Goal: Task Accomplishment & Management: Manage account settings

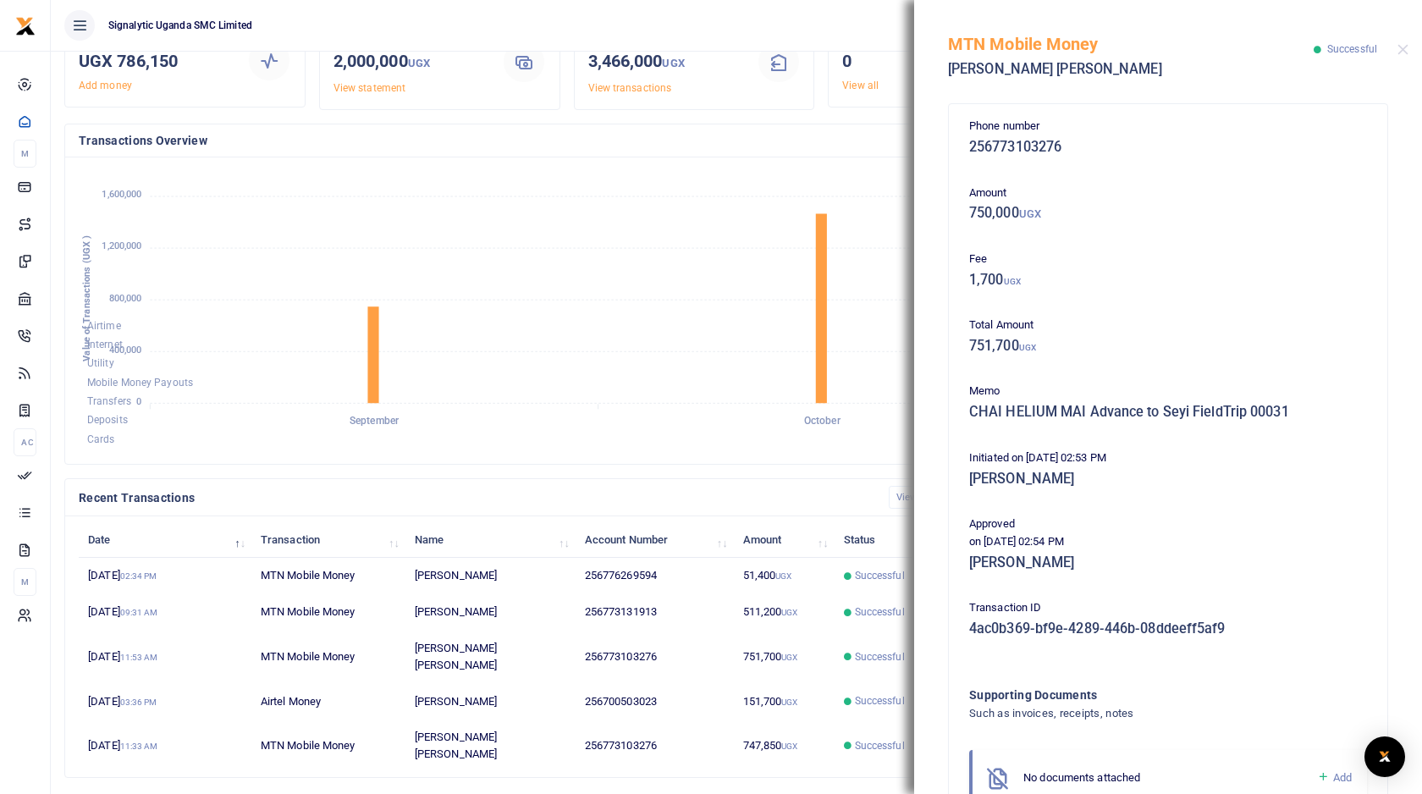
scroll to position [1, 1]
click at [1401, 49] on button "Close" at bounding box center [1402, 49] width 11 height 11
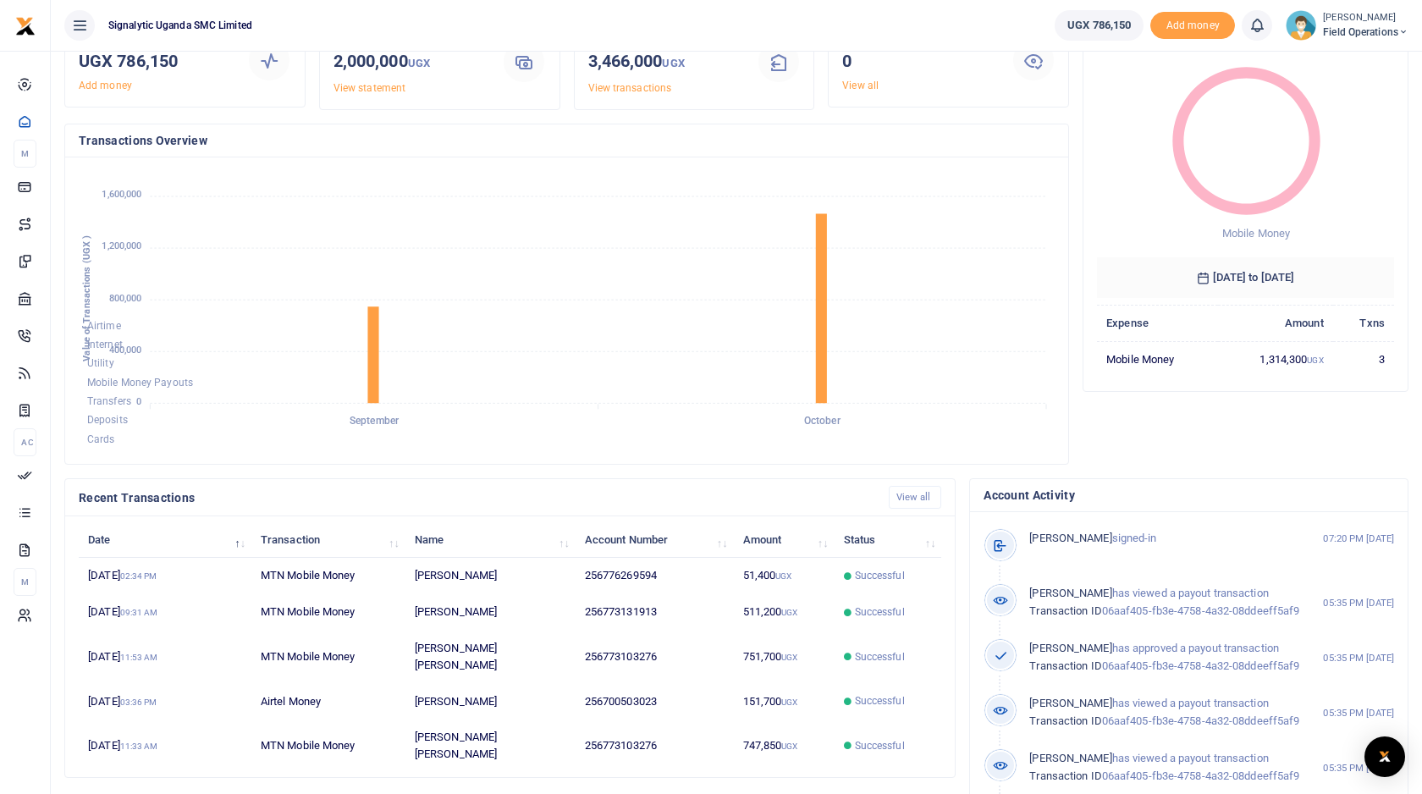
scroll to position [0, 0]
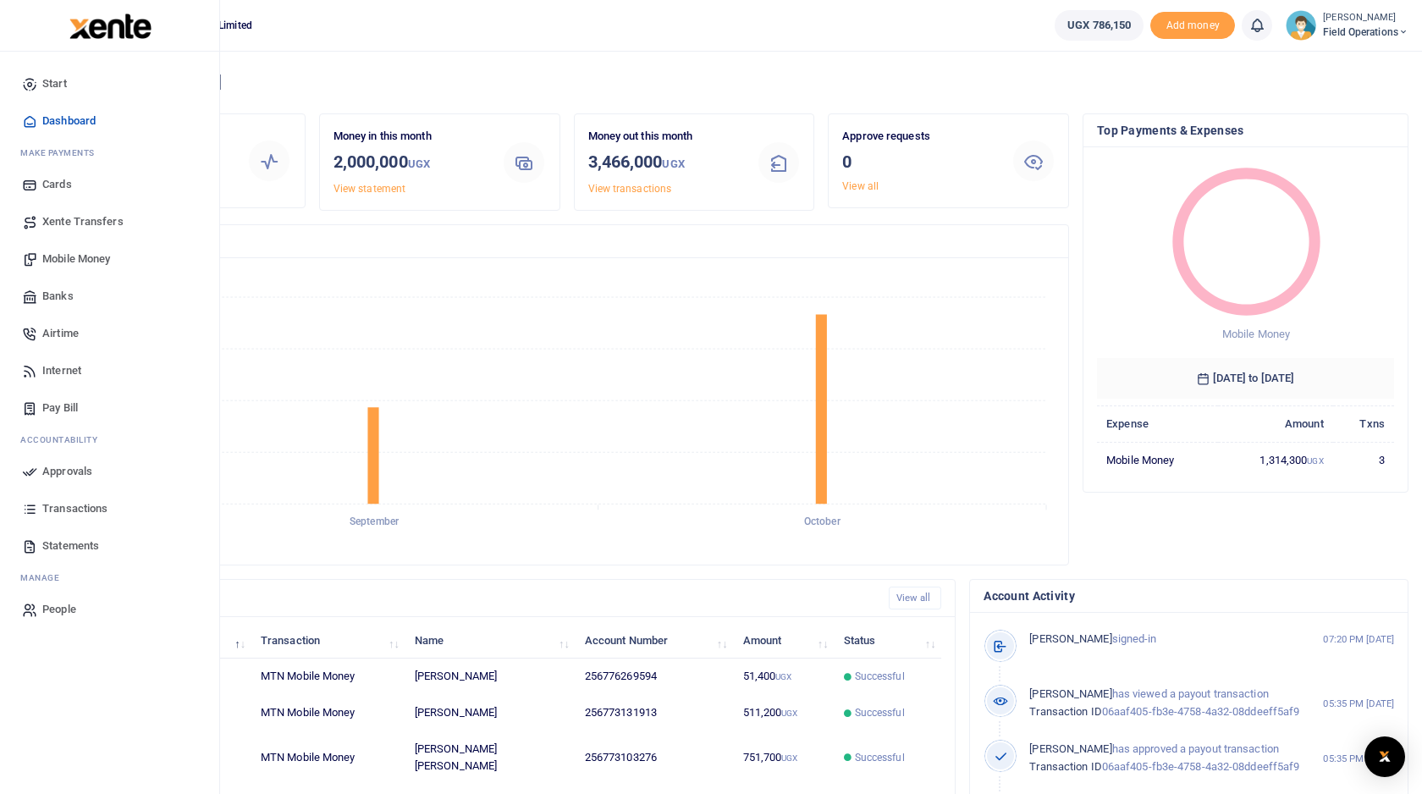
click at [74, 261] on span "Mobile Money" at bounding box center [76, 259] width 68 height 17
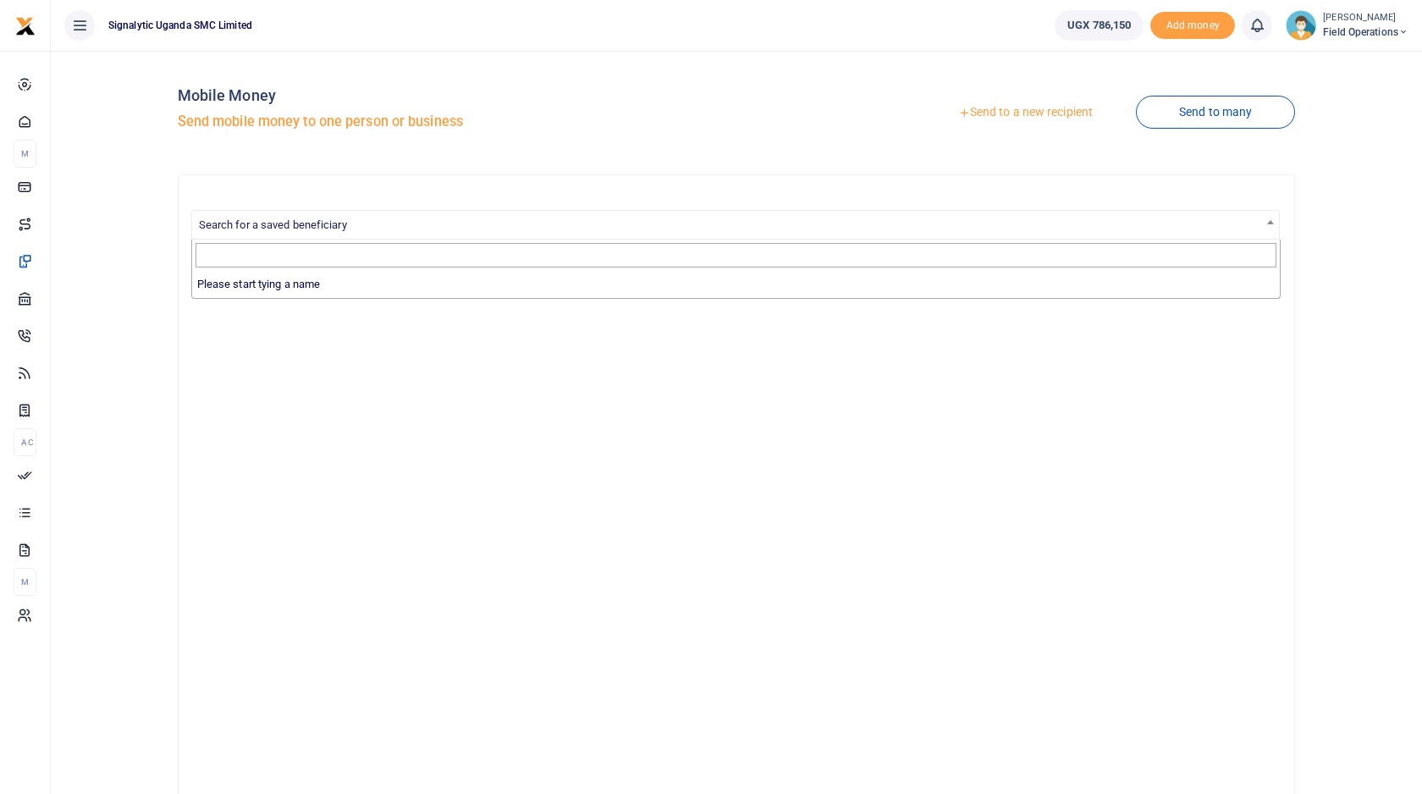
click at [649, 218] on span "Search for a saved beneficiary" at bounding box center [735, 224] width 1087 height 26
type input "elvis"
click at [1009, 118] on link "Send to a new recipient" at bounding box center [1025, 112] width 221 height 30
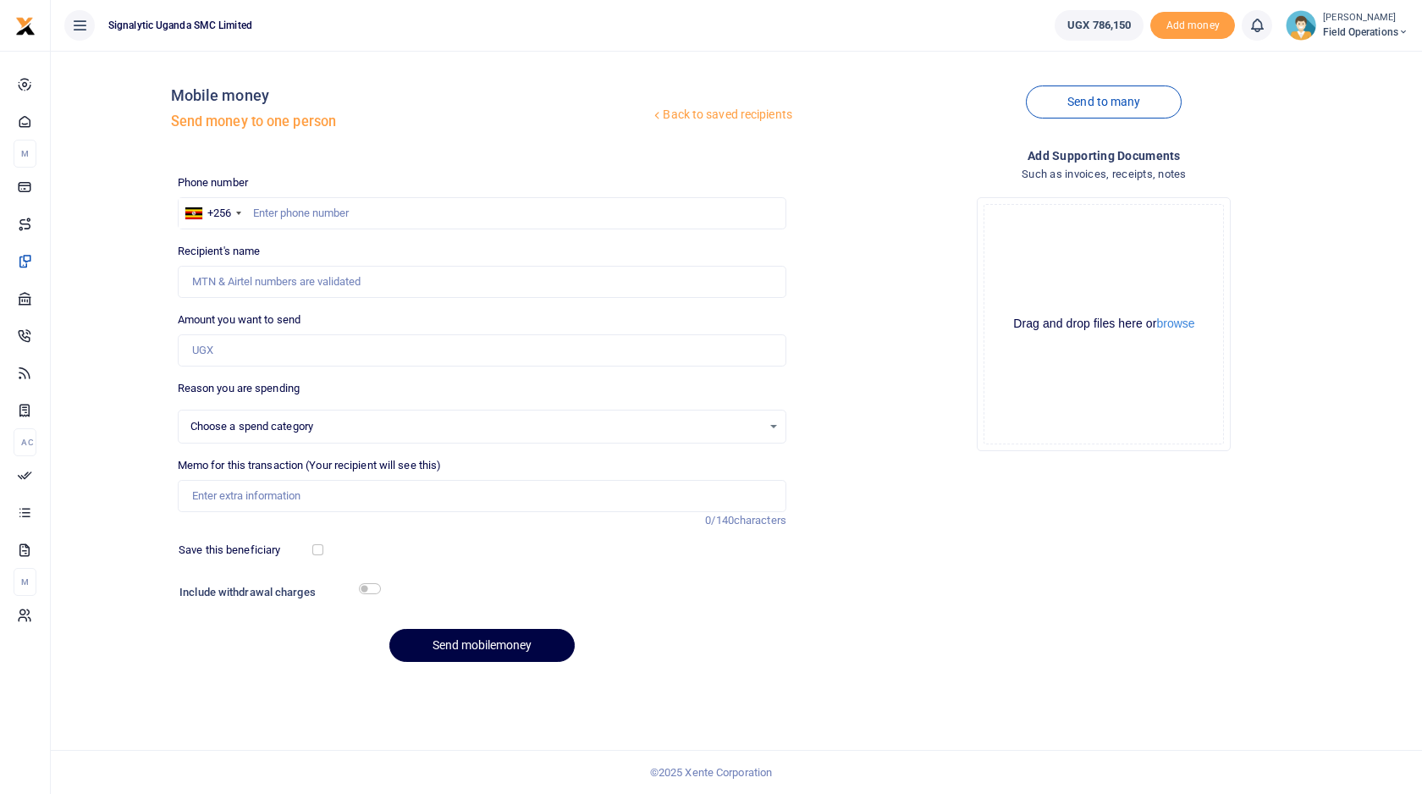
select select
click at [370, 212] on input "text" at bounding box center [482, 213] width 608 height 32
type input "773103276"
click at [322, 345] on input "Amount you want to send" at bounding box center [482, 350] width 608 height 32
type input "[PERSON_NAME] [PERSON_NAME]"
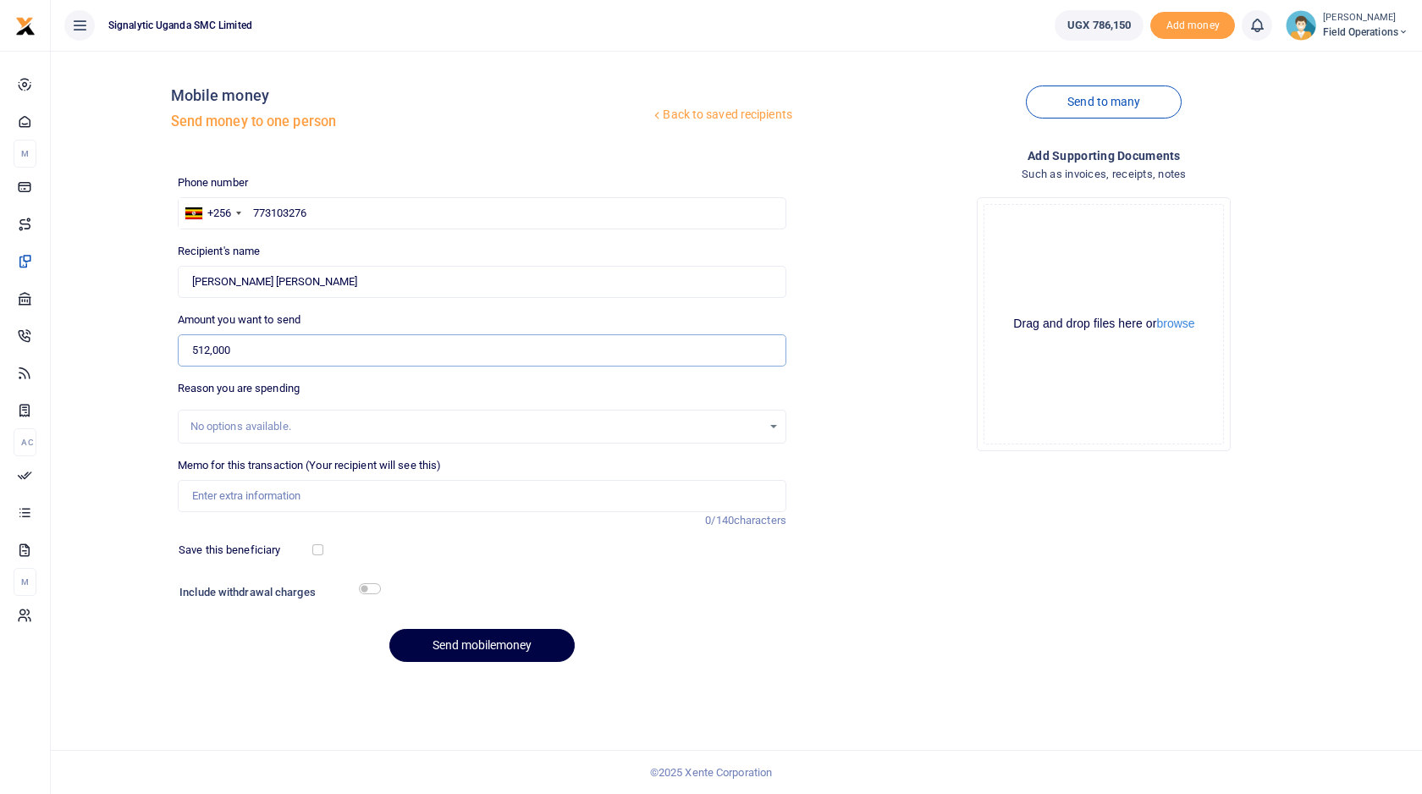
type input "512,000"
click at [376, 587] on input "checkbox" at bounding box center [370, 588] width 22 height 11
checkbox input "true"
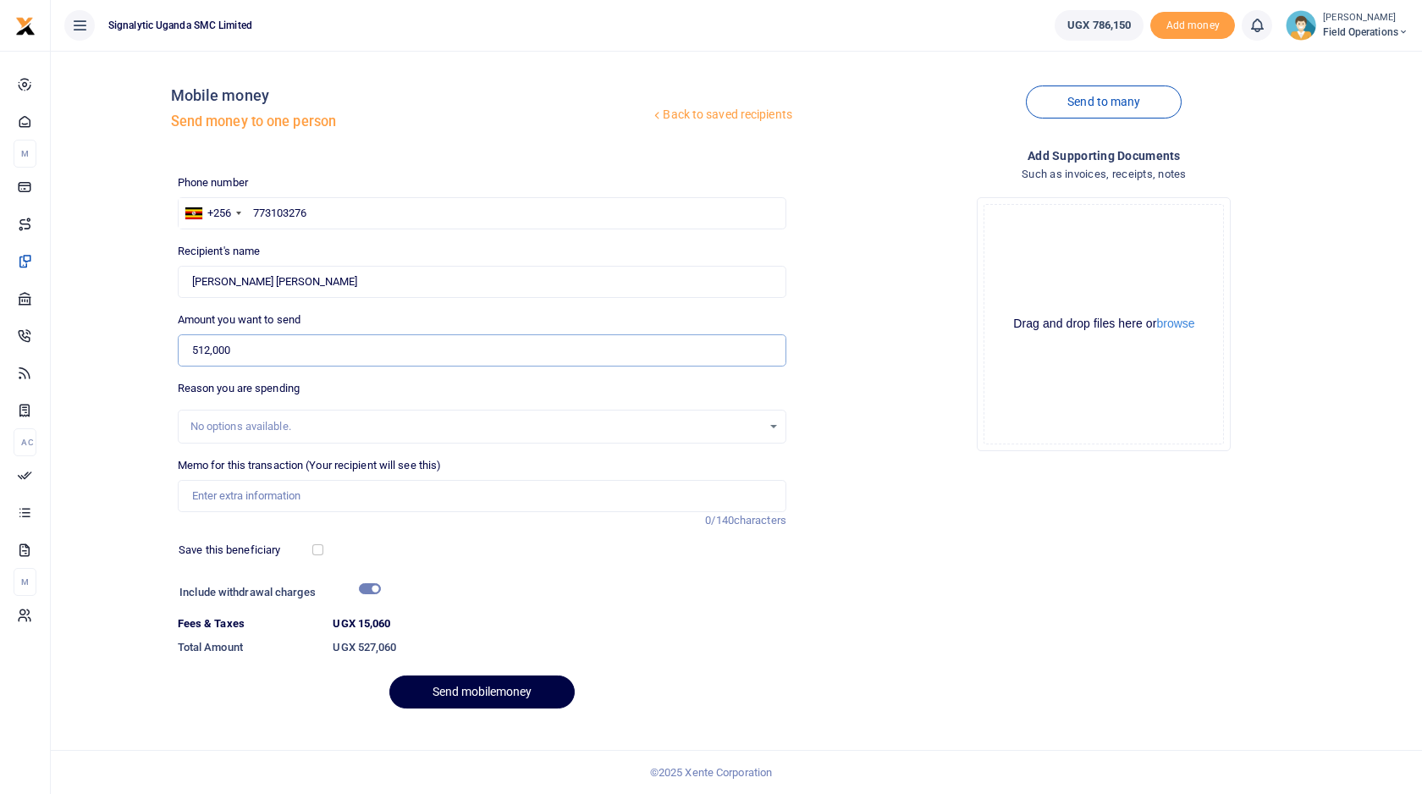
click at [295, 357] on input "512,000" at bounding box center [482, 350] width 608 height 32
type input "500,000"
click at [376, 594] on div "Include withdrawal charges" at bounding box center [276, 594] width 206 height 27
click at [371, 586] on input "checkbox" at bounding box center [370, 588] width 22 height 11
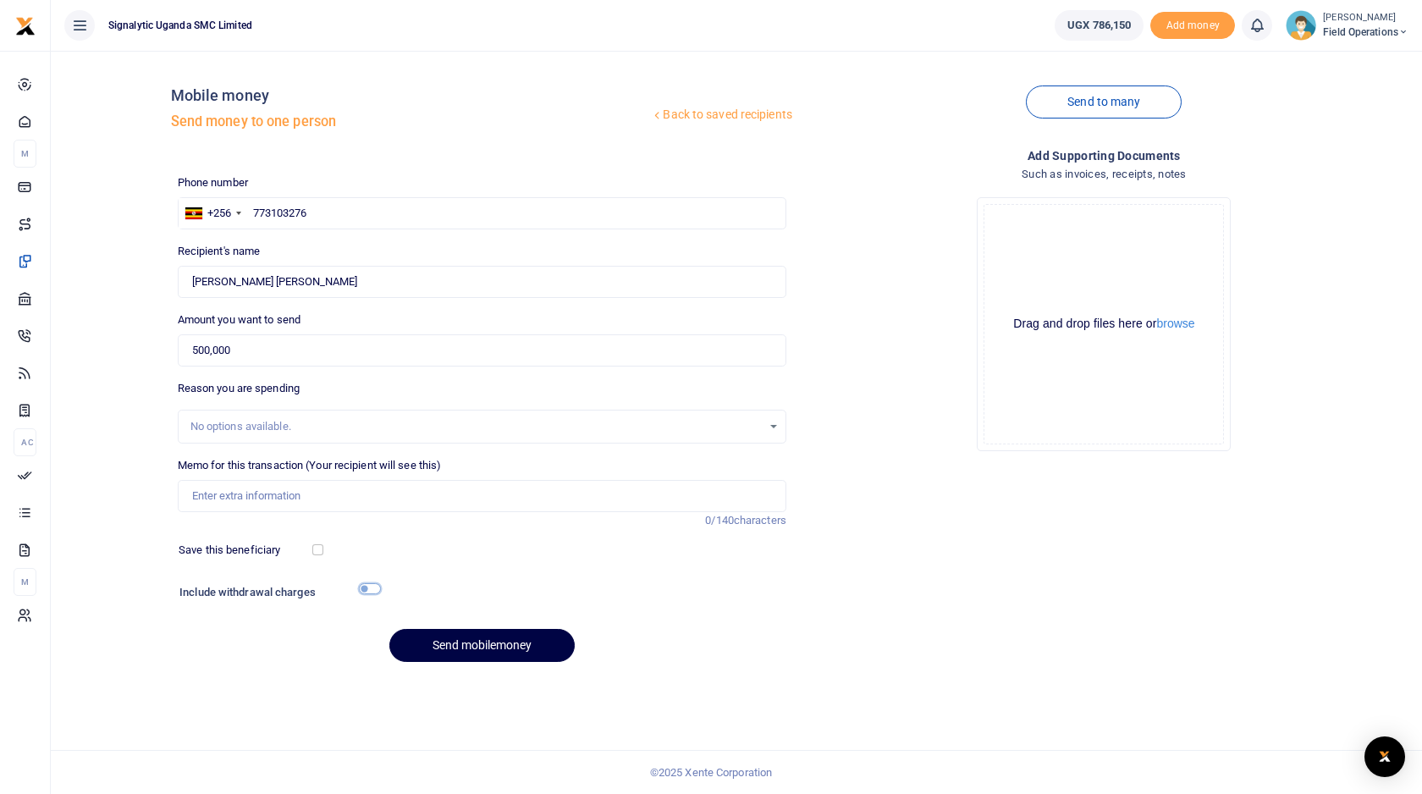
click at [372, 586] on input "checkbox" at bounding box center [370, 588] width 22 height 11
checkbox input "true"
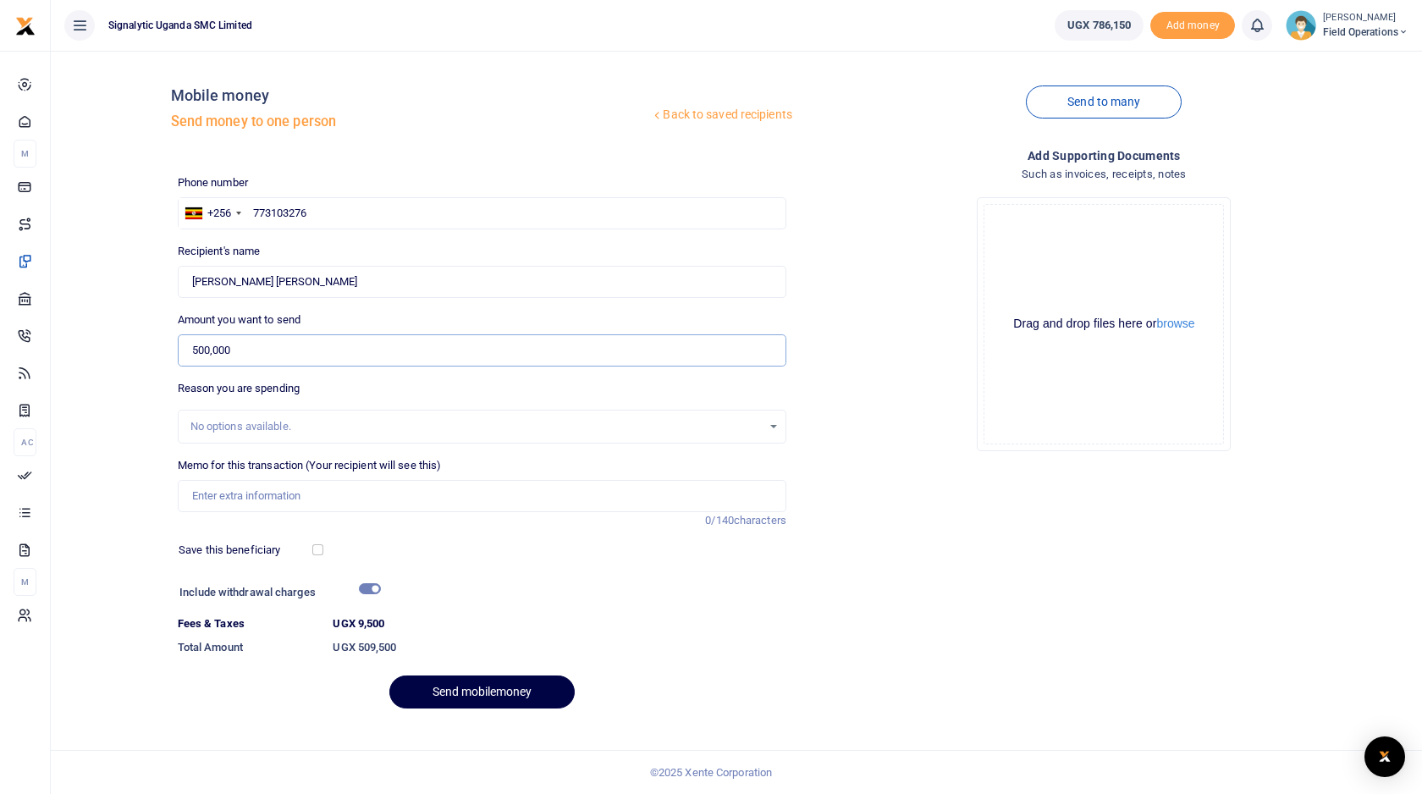
drag, startPoint x: 258, startPoint y: 355, endPoint x: 103, endPoint y: 347, distance: 155.1
click at [103, 347] on div "Back to saved recipients Mobile money Send money to one person Send to many Pho…" at bounding box center [736, 393] width 1357 height 658
type input "512,500"
click at [374, 586] on input "checkbox" at bounding box center [370, 588] width 22 height 11
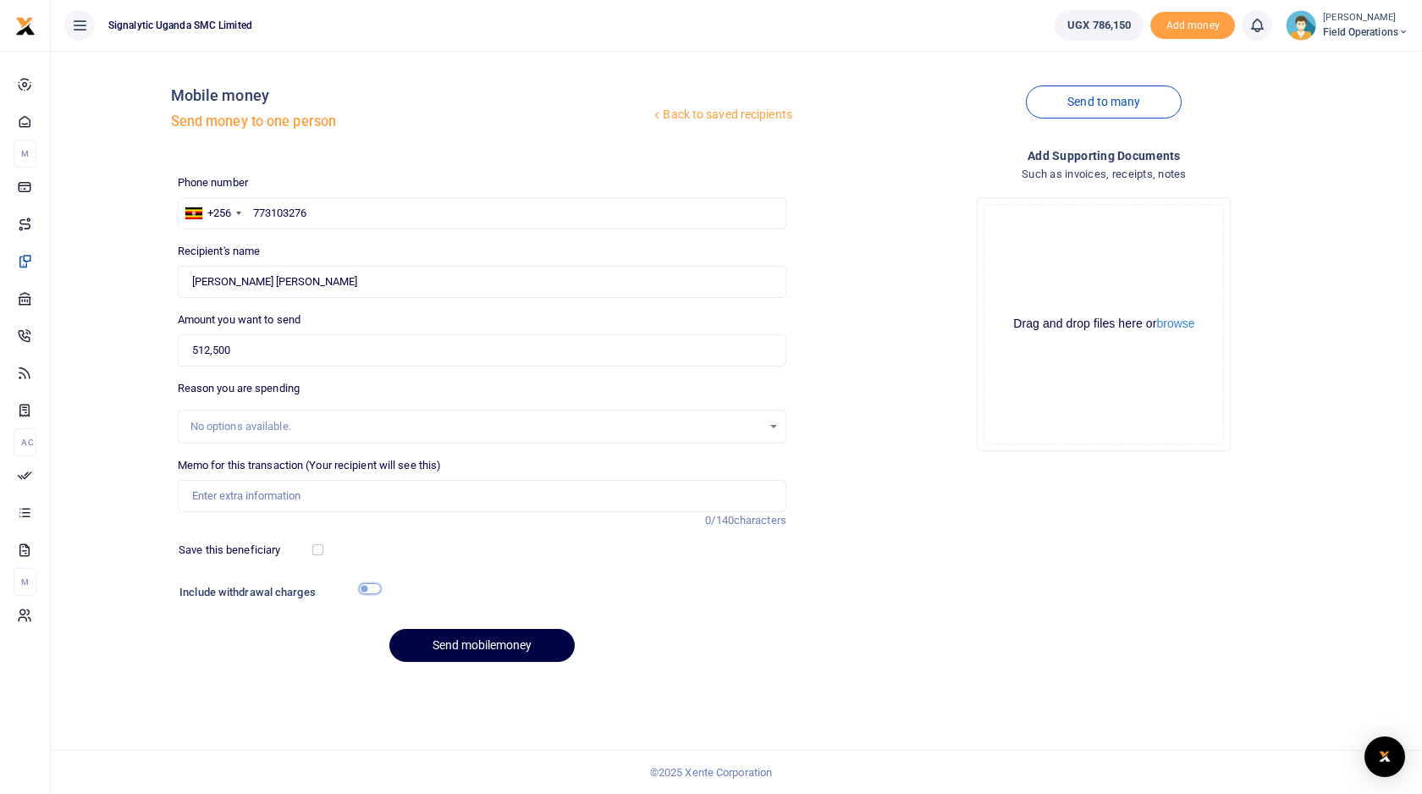
click at [374, 586] on input "checkbox" at bounding box center [370, 588] width 22 height 11
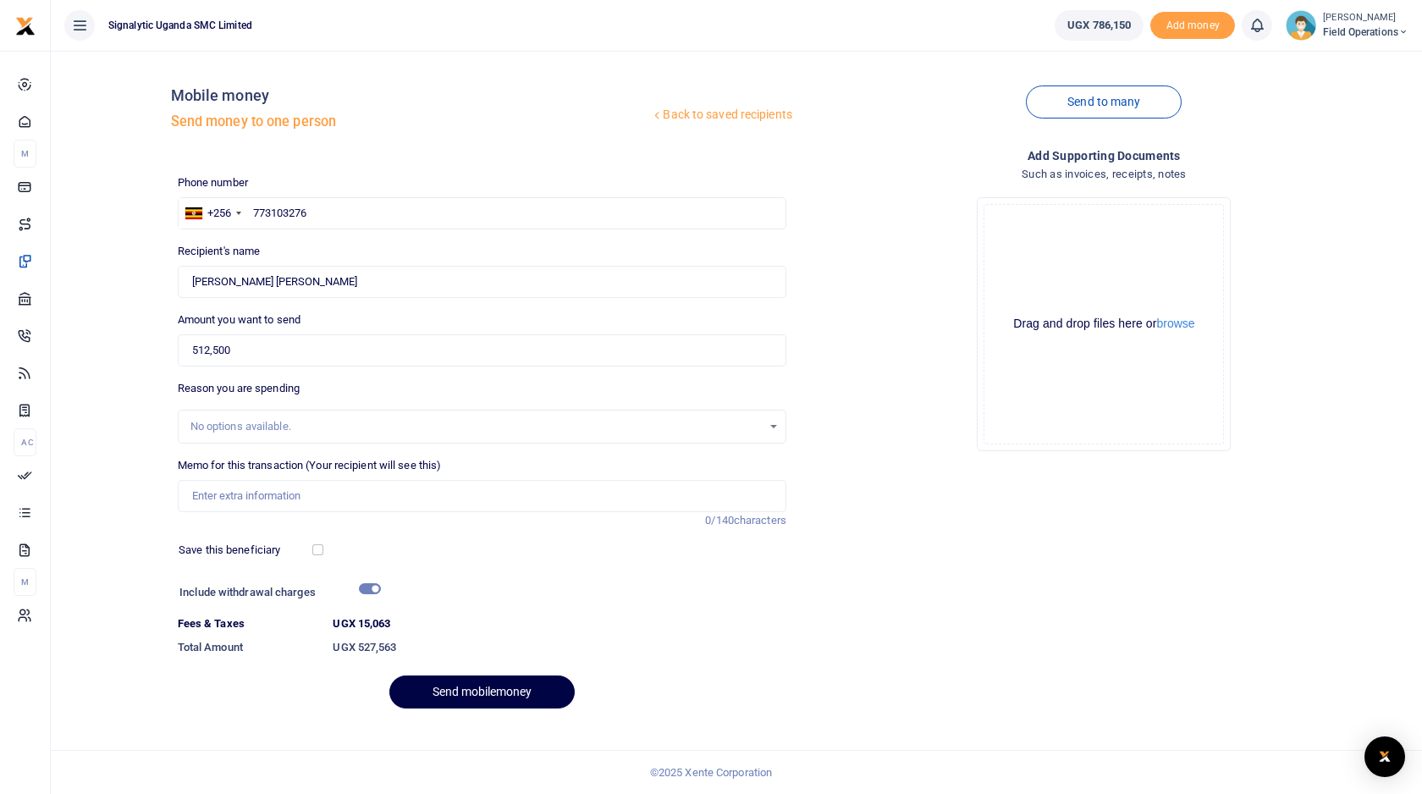
click at [370, 579] on div "Phone number +256 Uganda +256 773103276 Phone is required. Recipient's name Fou…" at bounding box center [482, 448] width 622 height 548
click at [374, 588] on input "checkbox" at bounding box center [370, 588] width 22 height 11
checkbox input "false"
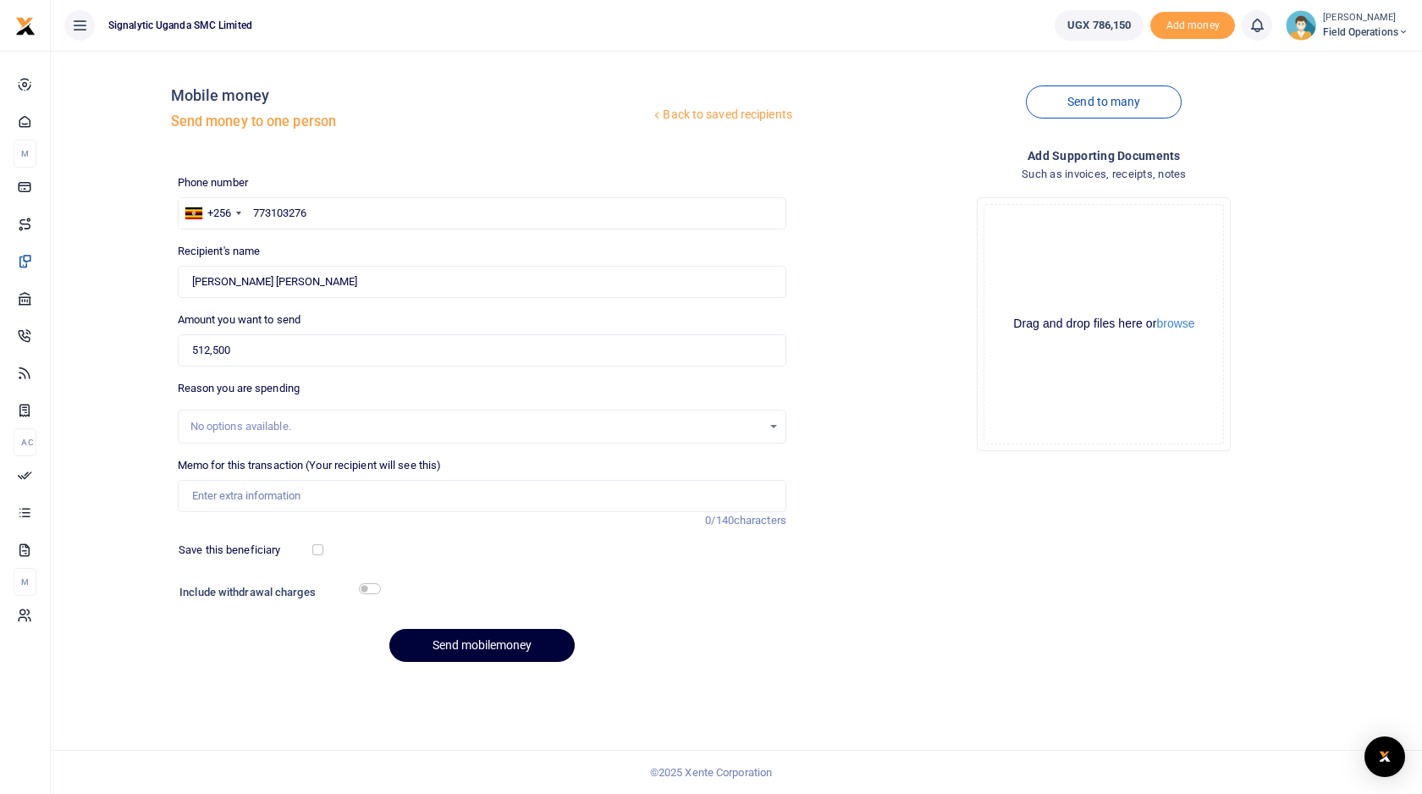
click at [475, 654] on button "Send mobilemoney" at bounding box center [481, 645] width 185 height 33
click at [263, 495] on input "Memo for this transaction (Your recipient will see this)" at bounding box center [482, 496] width 608 height 32
paste input "PROC00083"
type input "PROC00083 50 pct on 2P Breakers CHAI Helium"
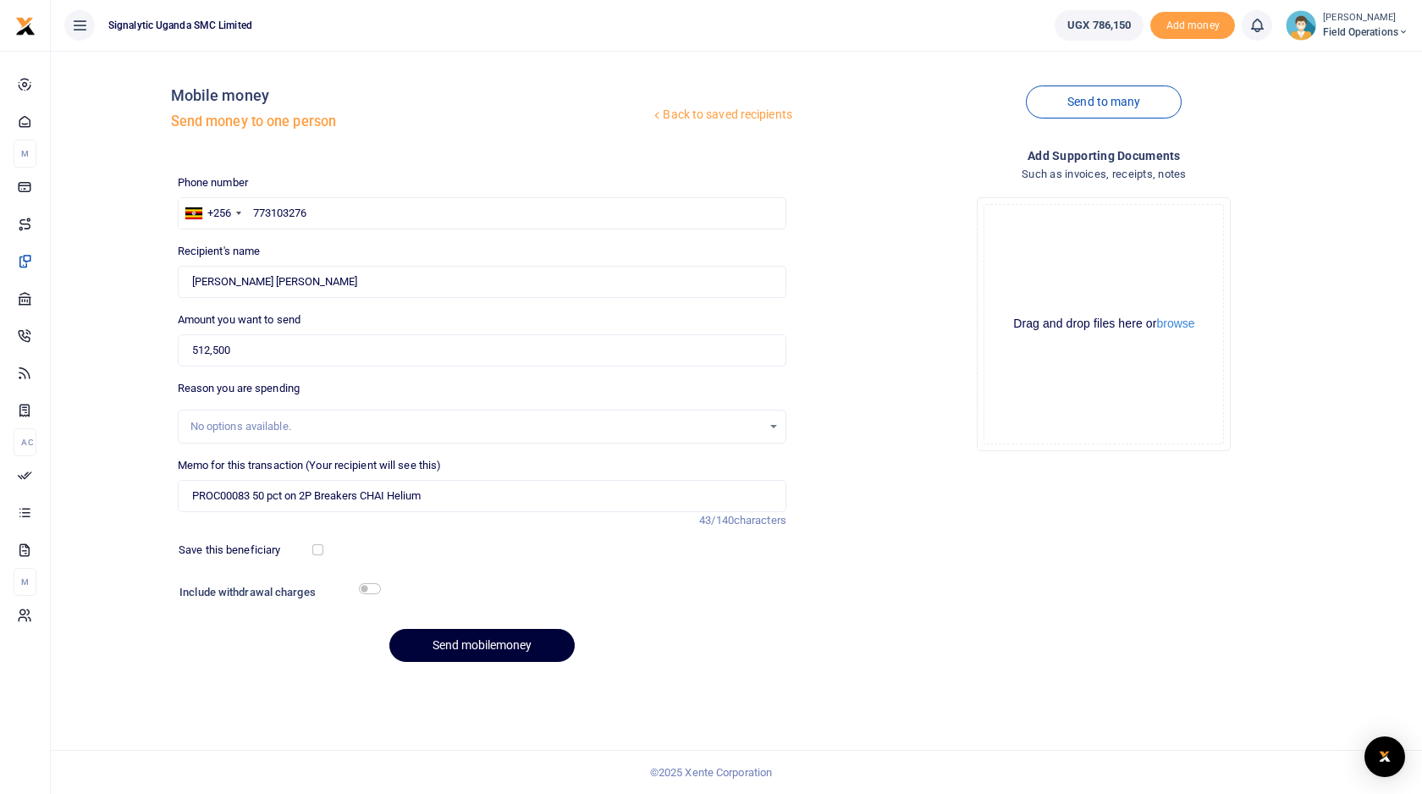
click at [531, 654] on button "Send mobilemoney" at bounding box center [481, 645] width 185 height 33
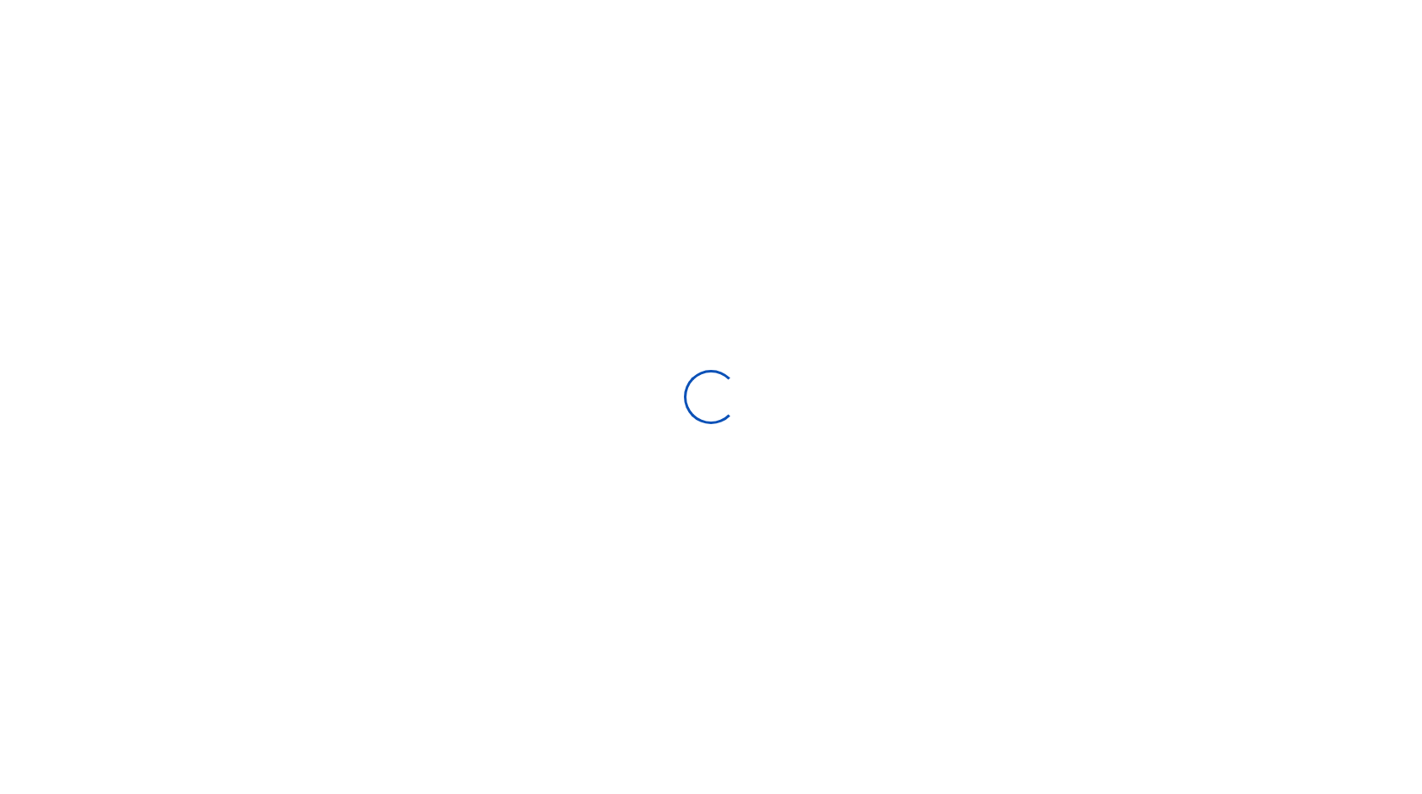
select select "Loading bundles"
select select
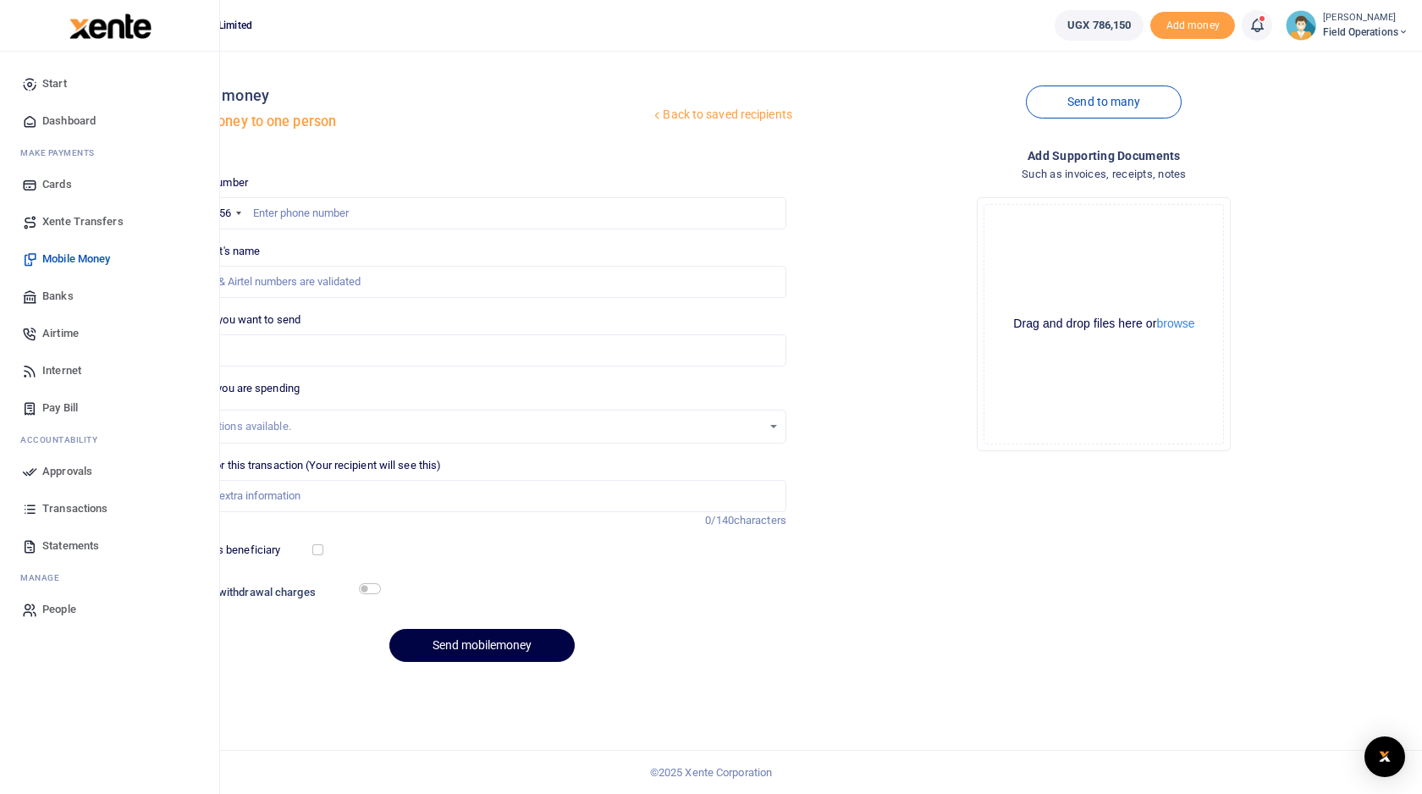
click at [60, 472] on span "Approvals" at bounding box center [67, 471] width 50 height 17
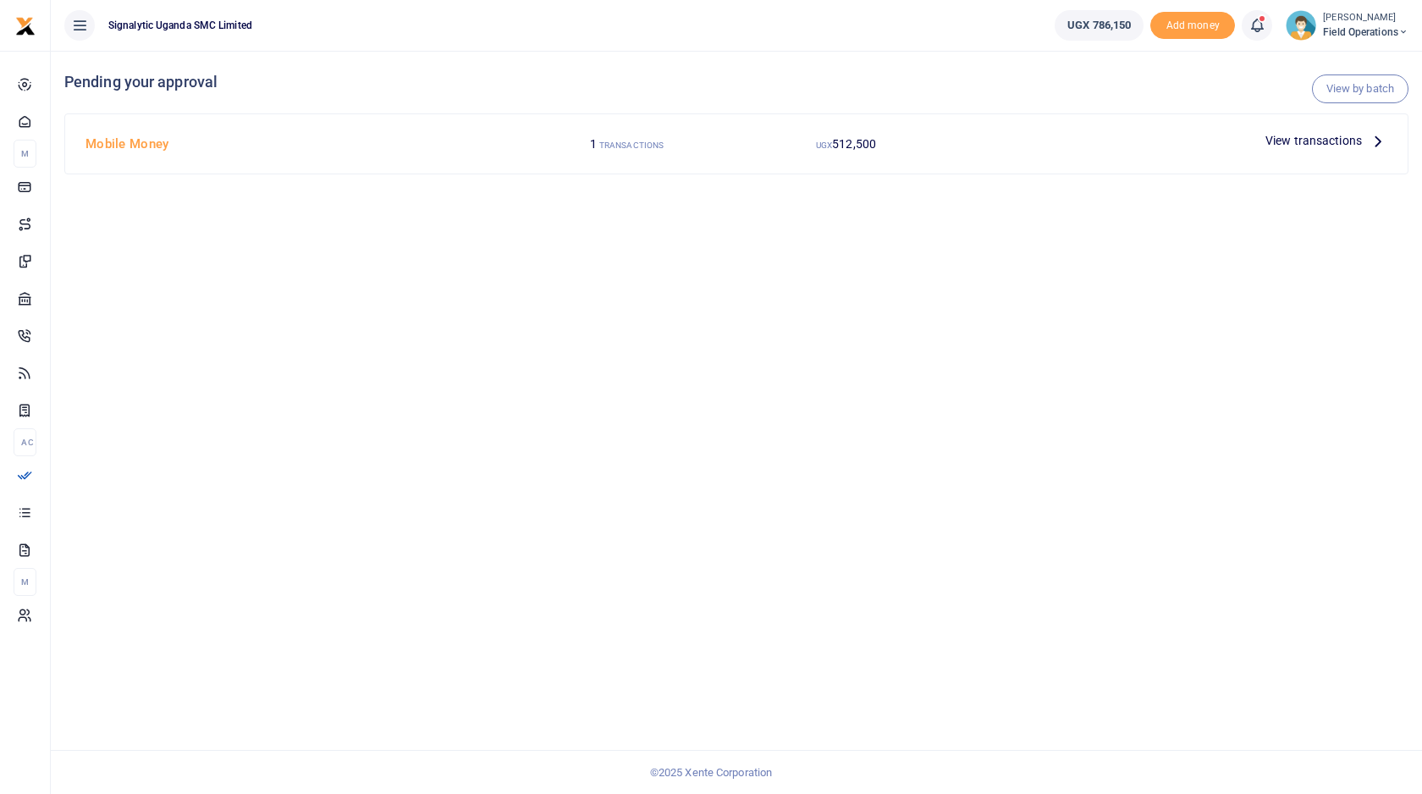
click at [1308, 151] on div "View transactions" at bounding box center [1325, 140] width 135 height 25
click at [1305, 140] on span "View transactions" at bounding box center [1313, 140] width 96 height 19
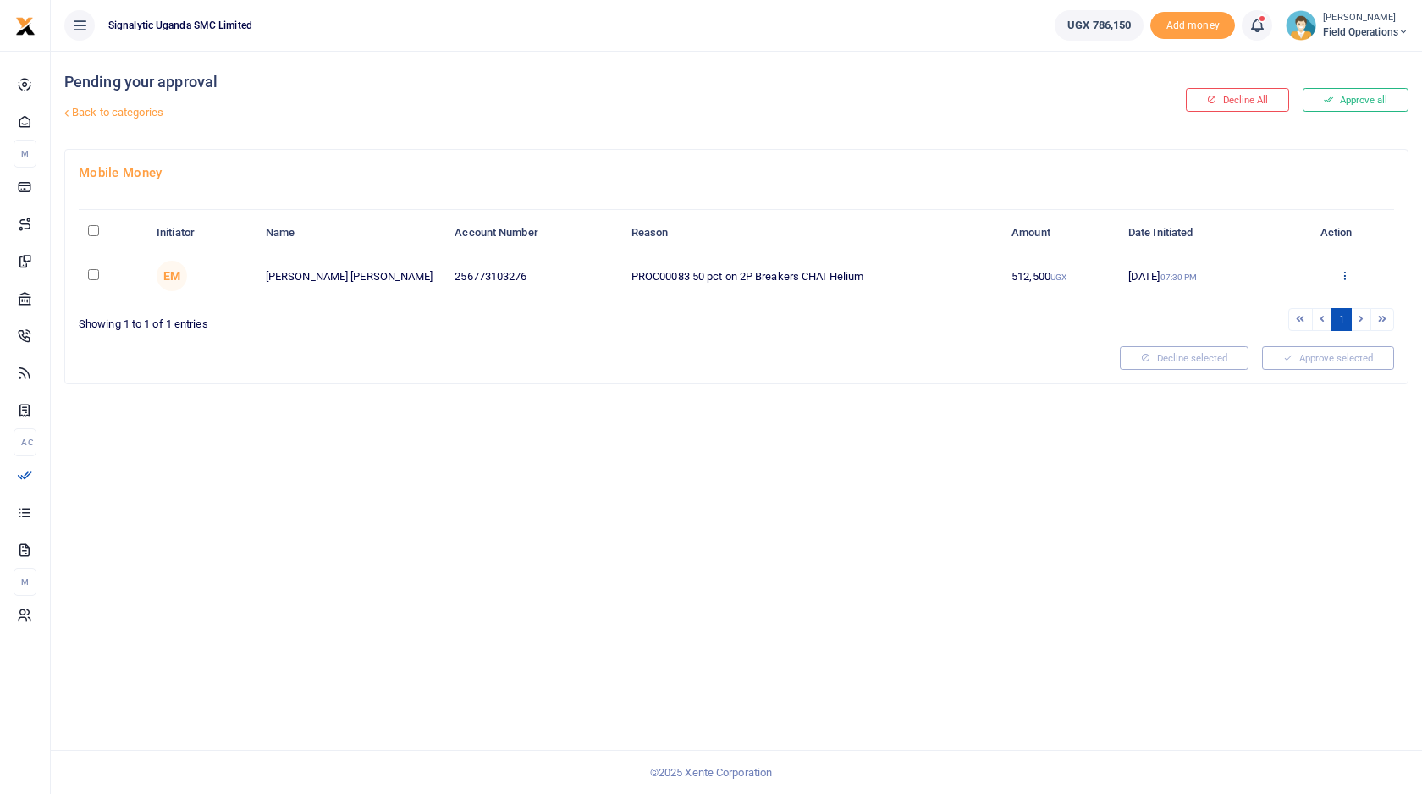
click at [1342, 273] on icon at bounding box center [1344, 275] width 11 height 12
click at [1268, 306] on link "Approve" at bounding box center [1282, 304] width 134 height 24
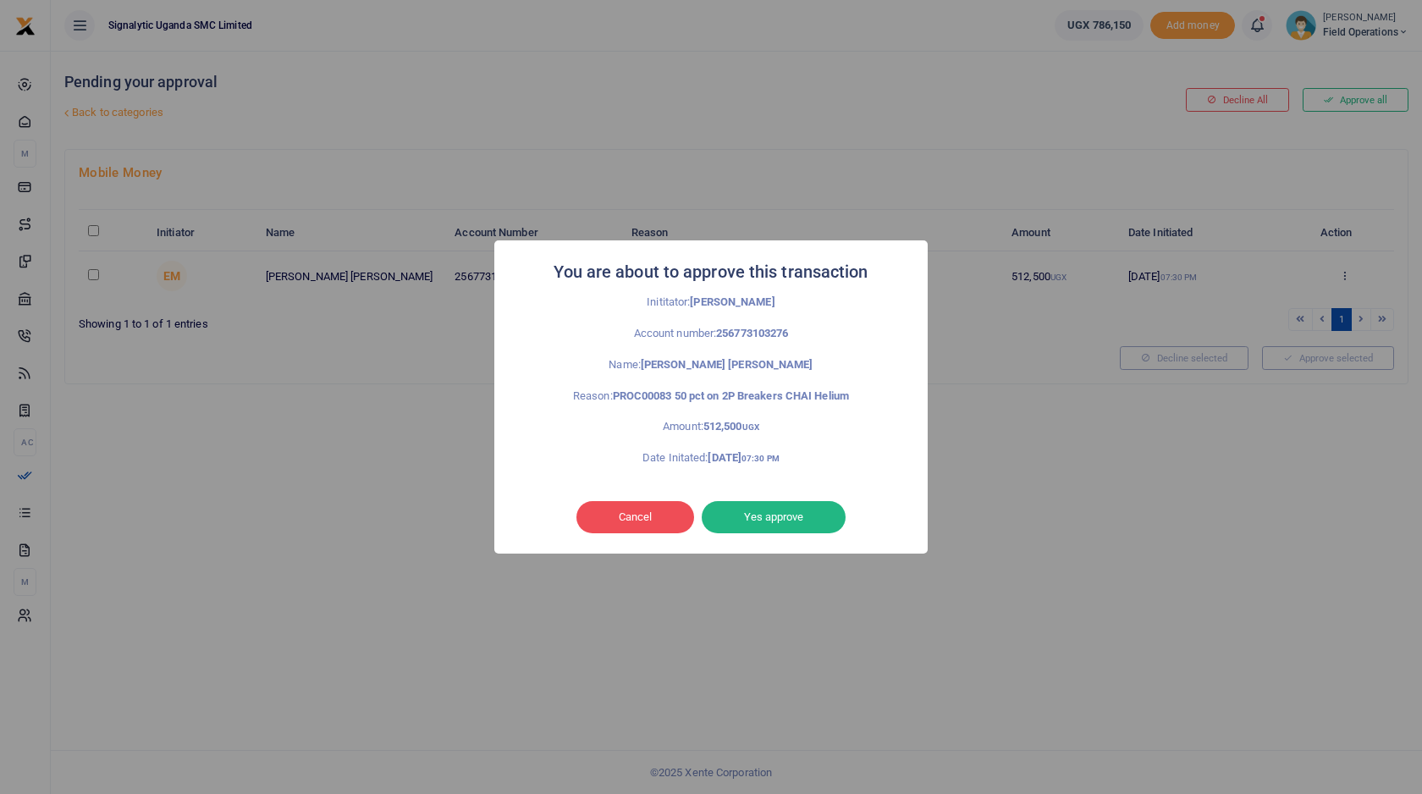
click at [783, 528] on button "Yes approve" at bounding box center [774, 517] width 144 height 32
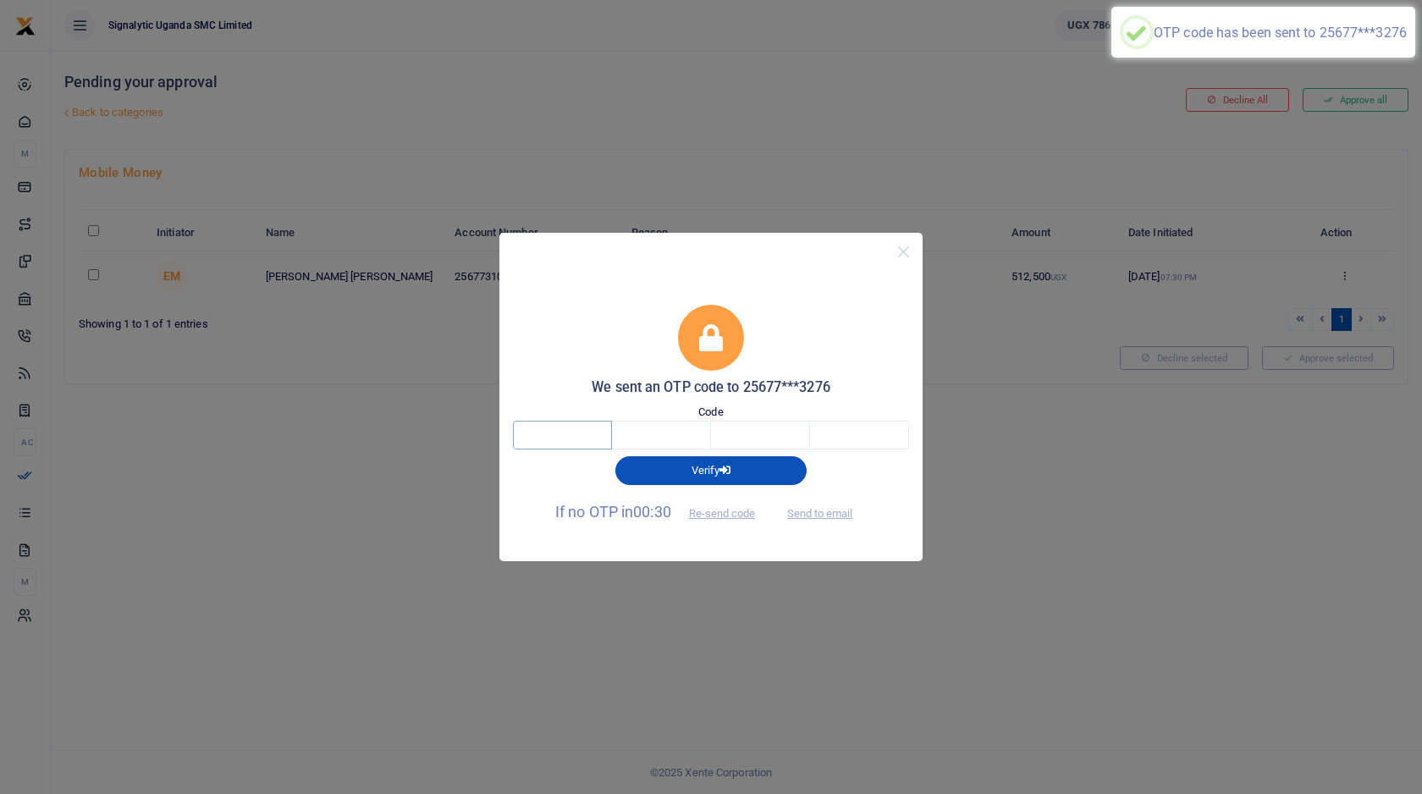
click at [538, 434] on input "text" at bounding box center [562, 435] width 99 height 29
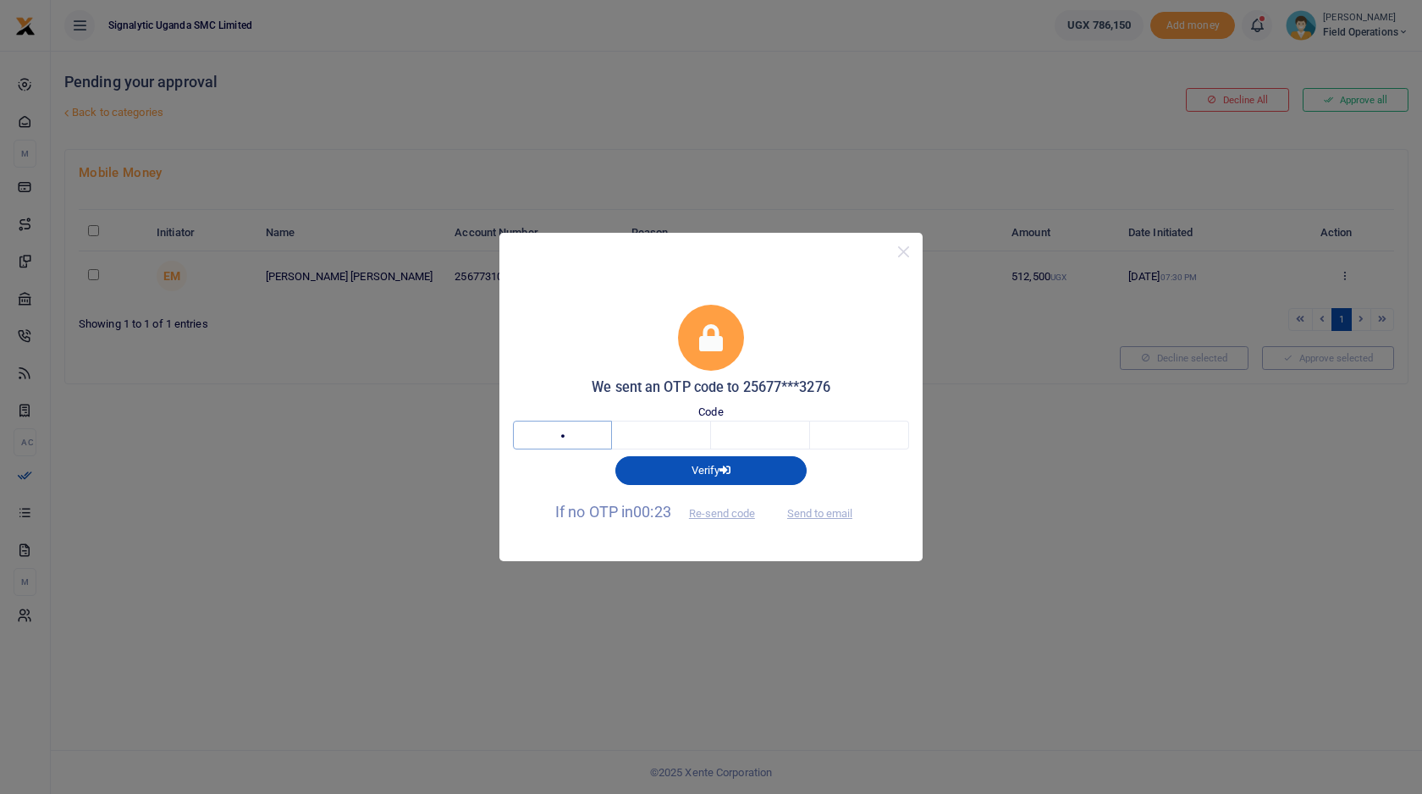
type input "7"
type input "5"
type input "6"
type input "4"
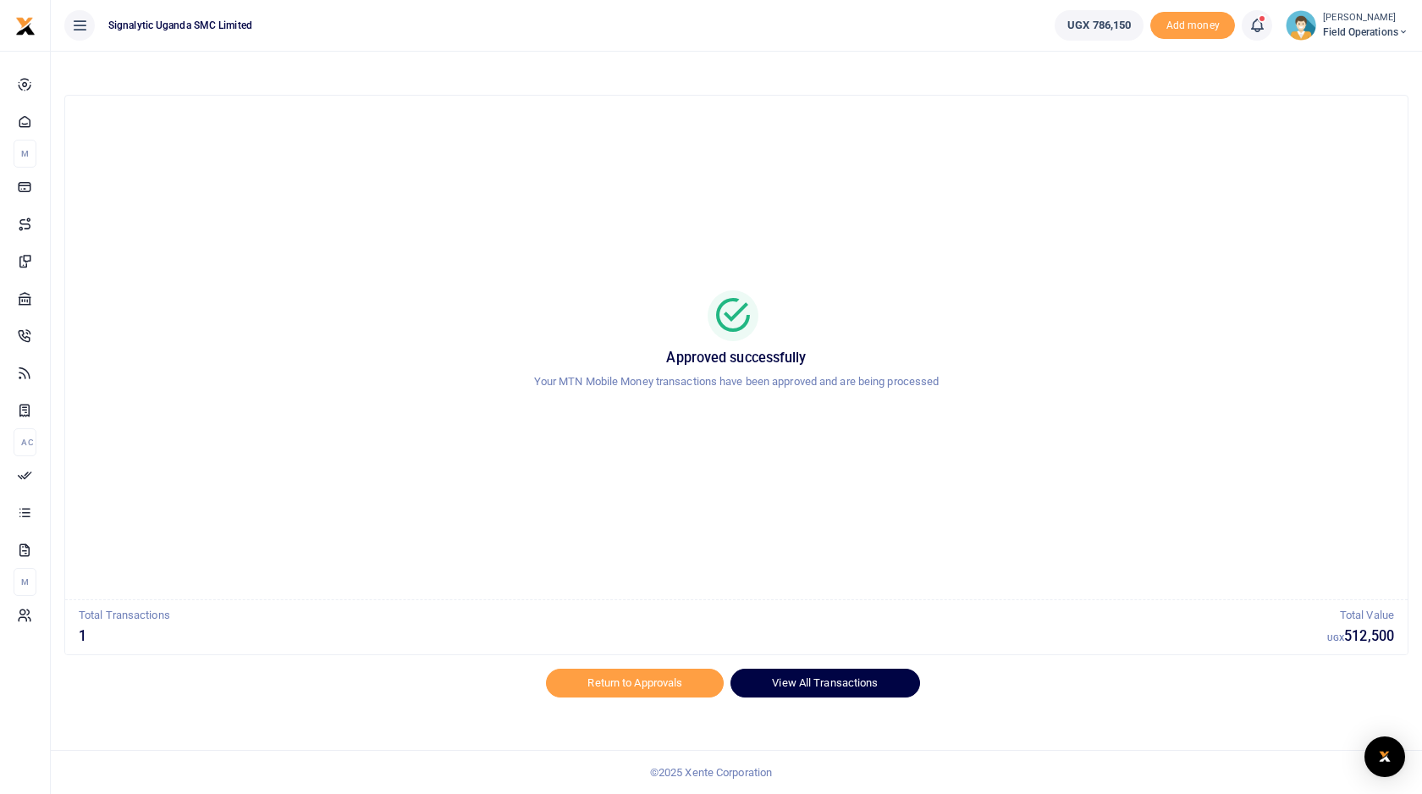
click at [834, 678] on link "View All Transactions" at bounding box center [824, 683] width 189 height 29
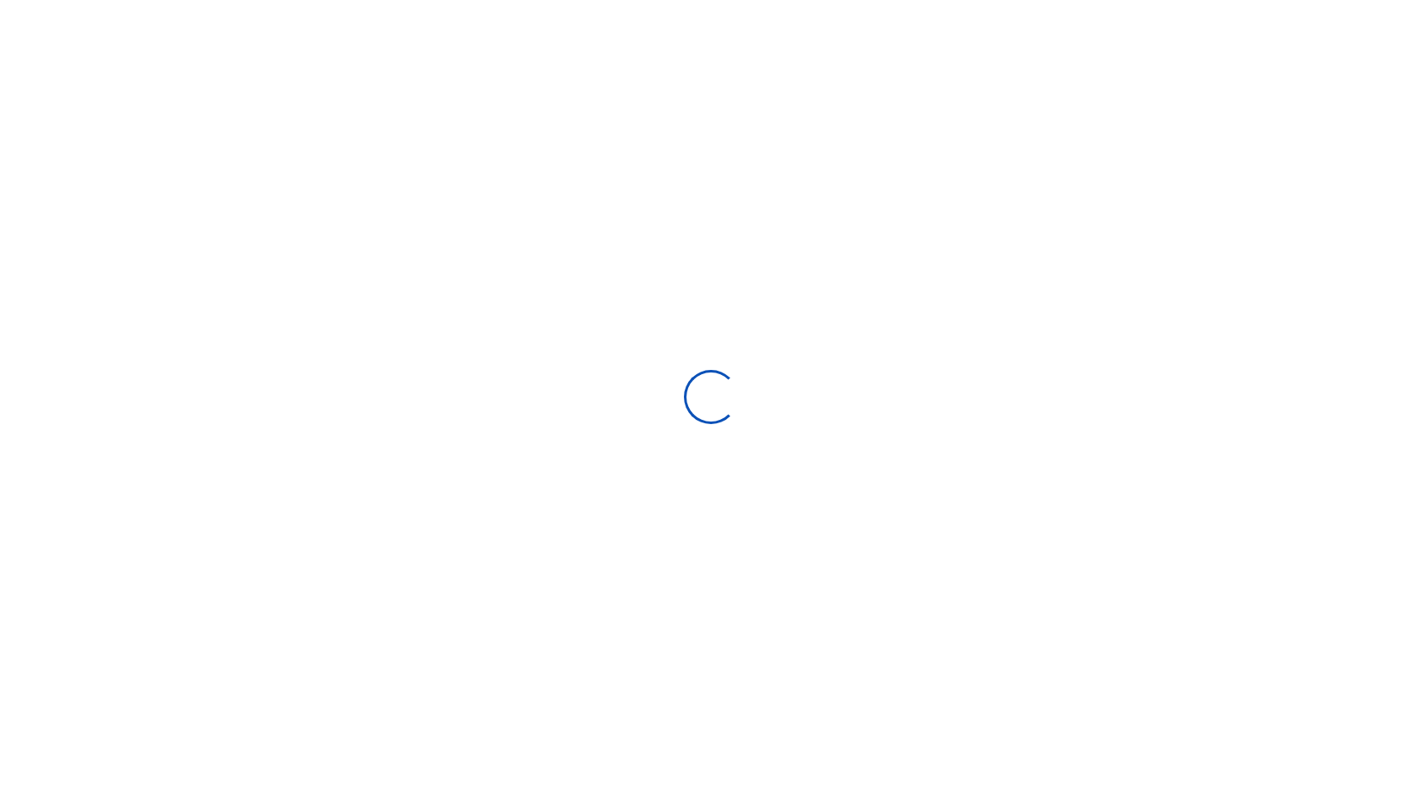
select select
type input "[DATE] - [DATE]"
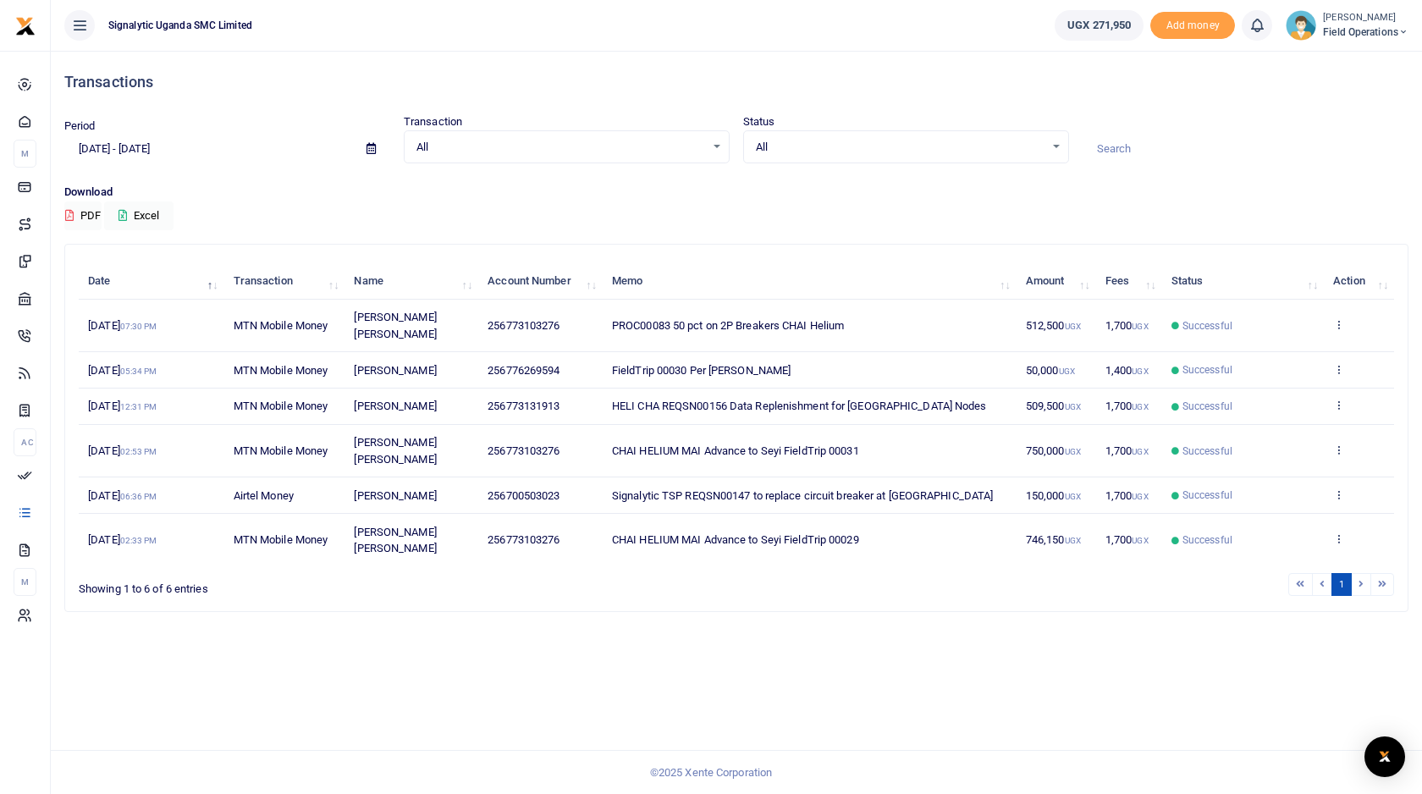
click at [1363, 25] on span "Field Operations" at bounding box center [1365, 32] width 85 height 15
click at [1309, 53] on link "Switch accounts" at bounding box center [1331, 62] width 148 height 24
